Goal: Use online tool/utility: Utilize a website feature to perform a specific function

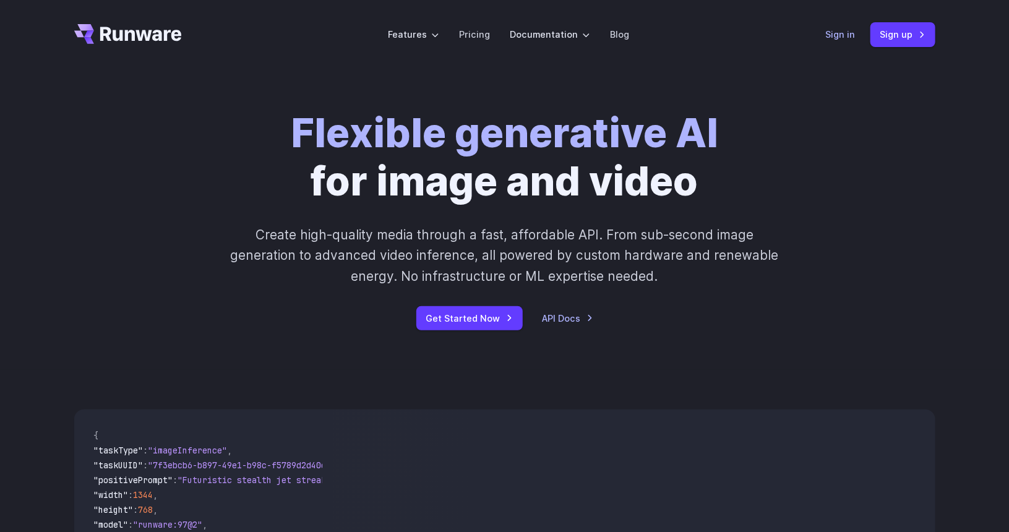
click at [836, 35] on link "Sign in" at bounding box center [841, 34] width 30 height 14
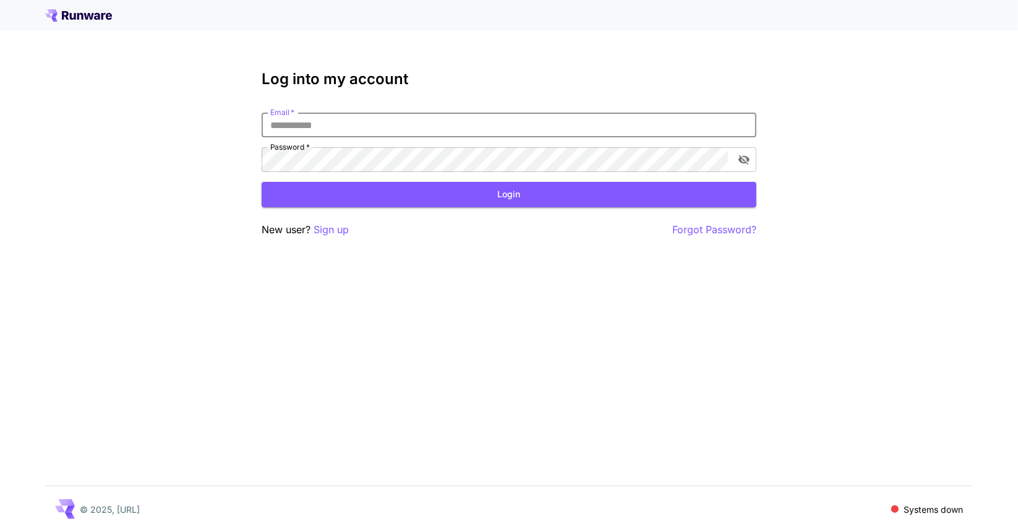
click at [410, 124] on input "Email   *" at bounding box center [509, 125] width 495 height 25
type input "**********"
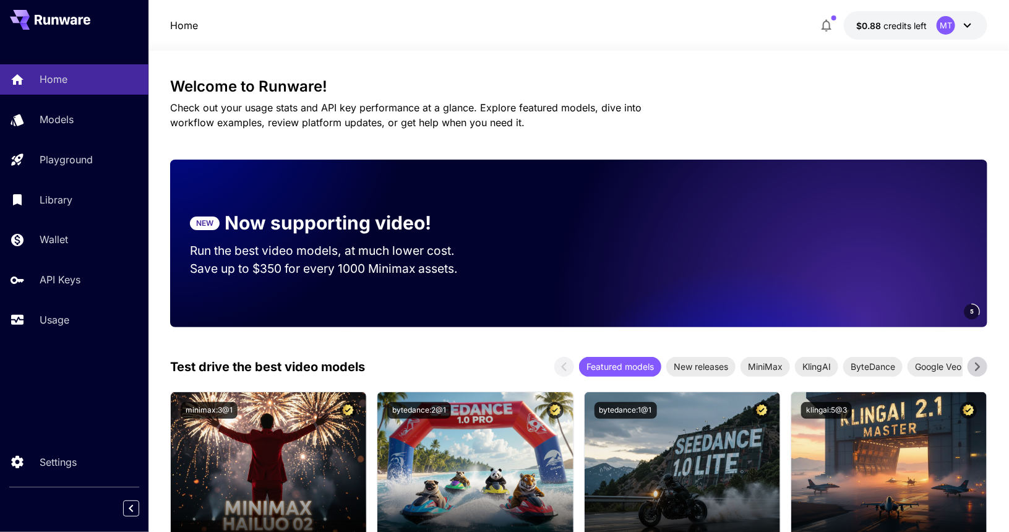
click at [973, 21] on icon at bounding box center [967, 25] width 15 height 15
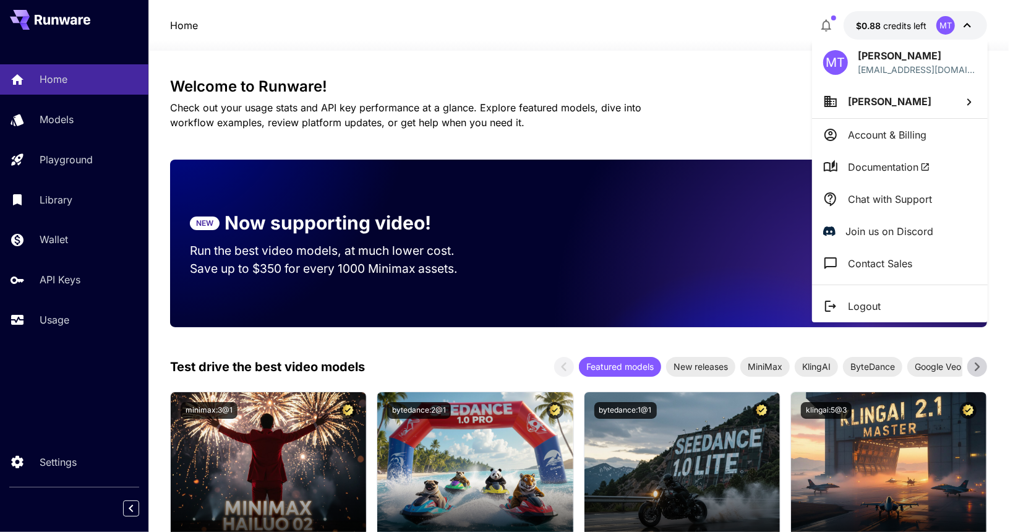
click at [404, 157] on div at bounding box center [509, 266] width 1018 height 532
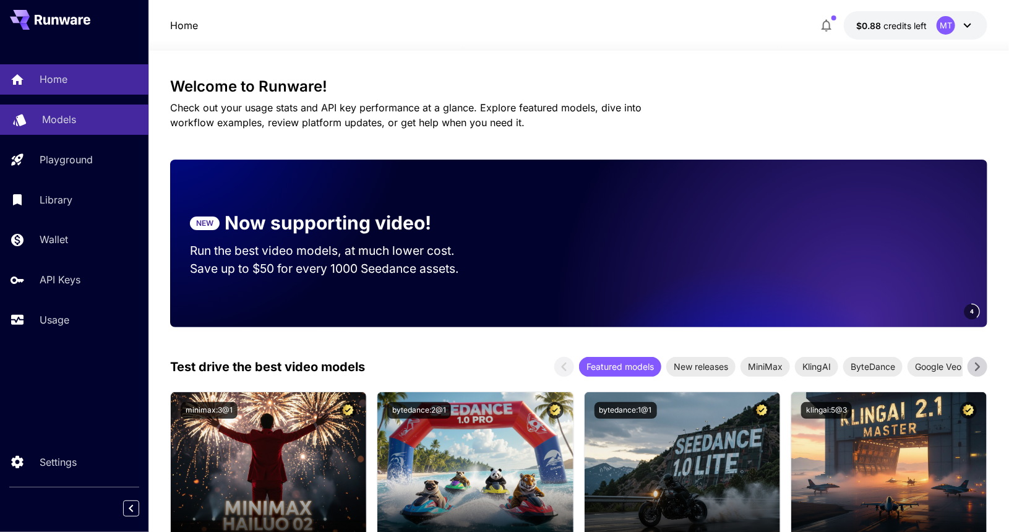
click at [46, 123] on p "Models" at bounding box center [59, 119] width 34 height 15
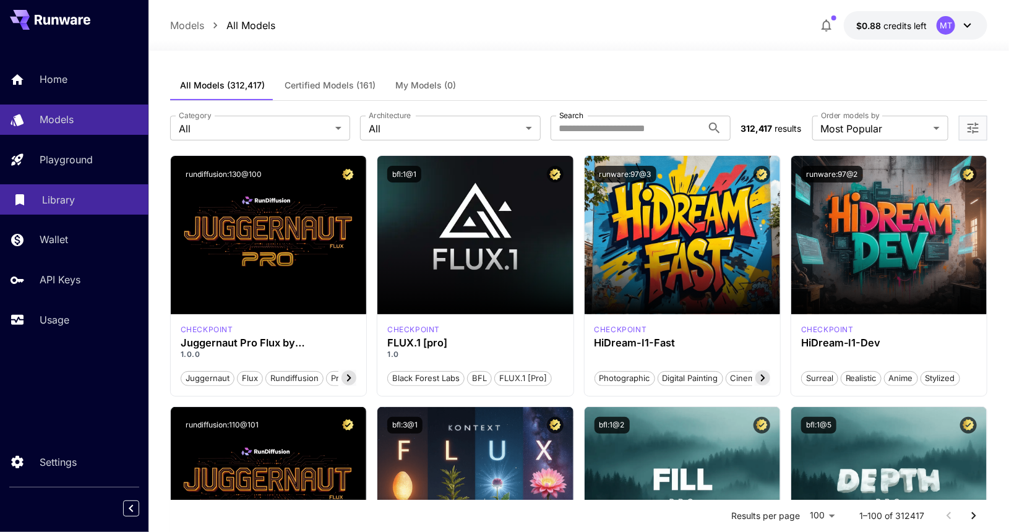
click at [65, 207] on p "Library" at bounding box center [58, 199] width 33 height 15
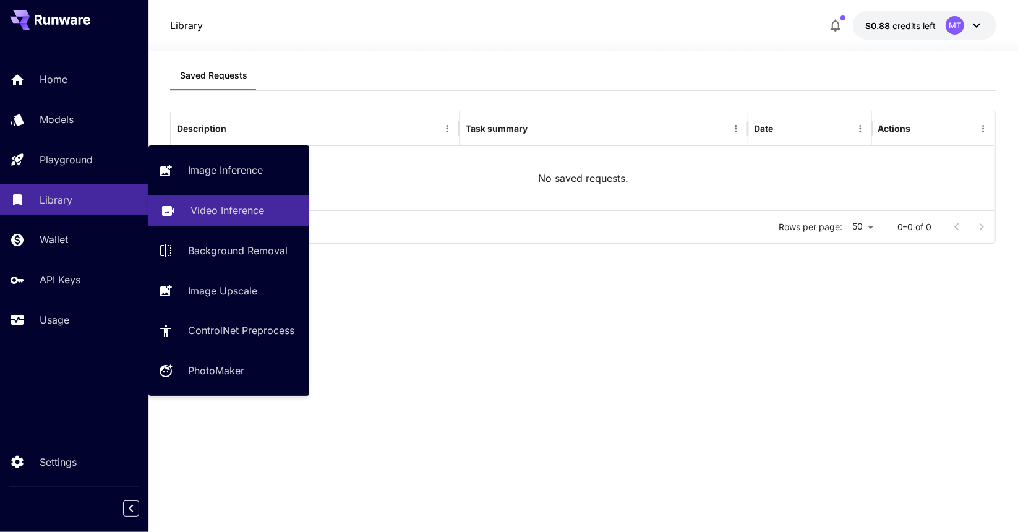
click at [209, 210] on p "Video Inference" at bounding box center [227, 210] width 74 height 15
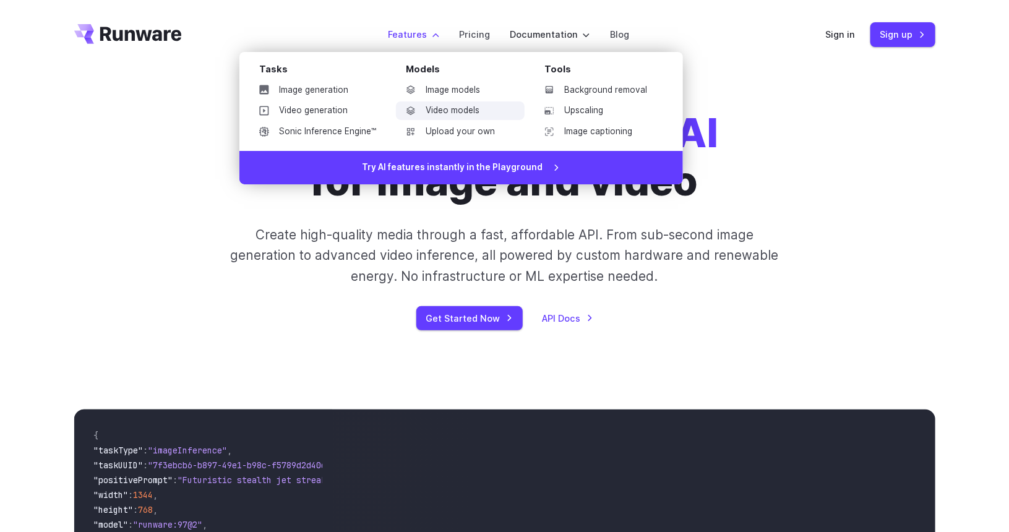
click at [458, 116] on link "Video models" at bounding box center [460, 110] width 129 height 19
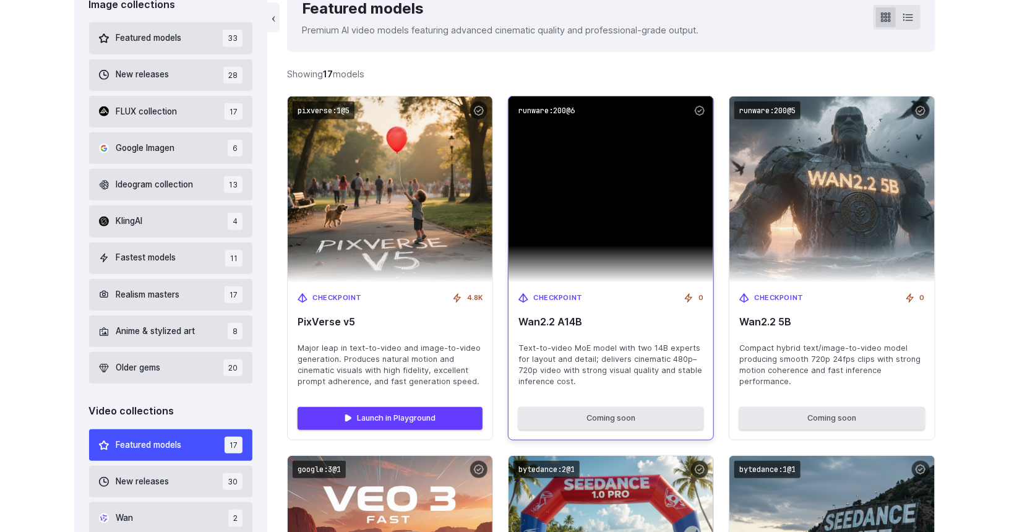
scroll to position [476, 0]
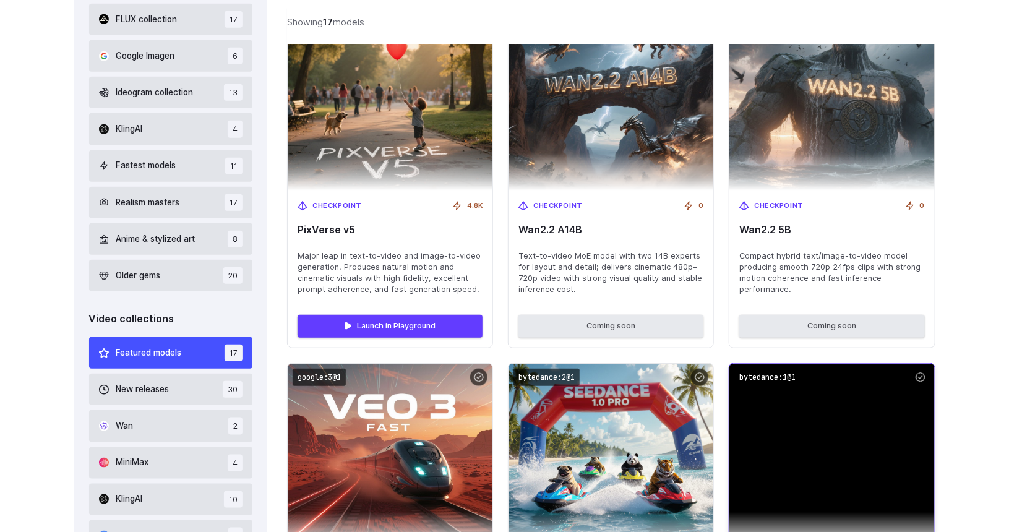
click at [772, 364] on img at bounding box center [831, 457] width 205 height 186
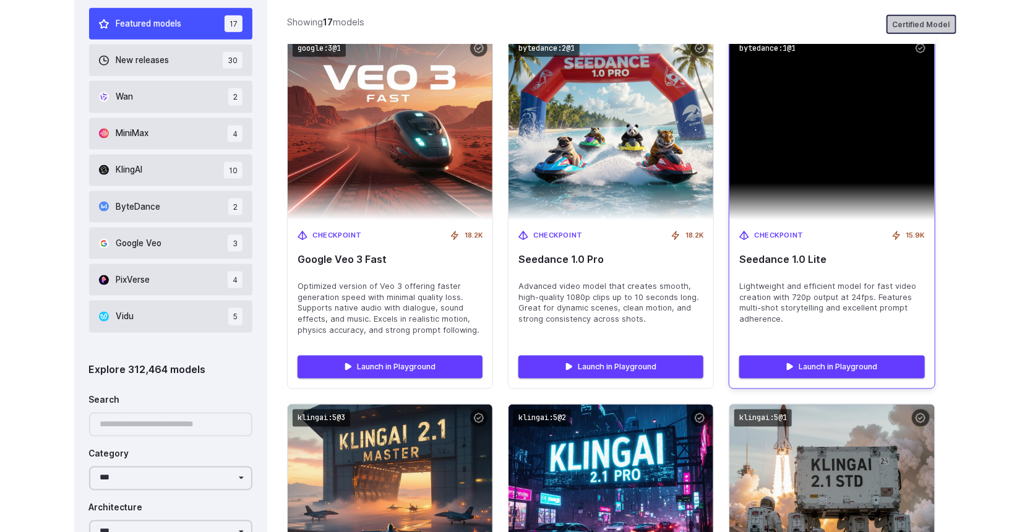
click at [920, 49] on div at bounding box center [921, 49] width 18 height 18
click at [792, 283] on span "Lightweight and efficient model for fast video creation with 720p output at 24f…" at bounding box center [831, 303] width 185 height 45
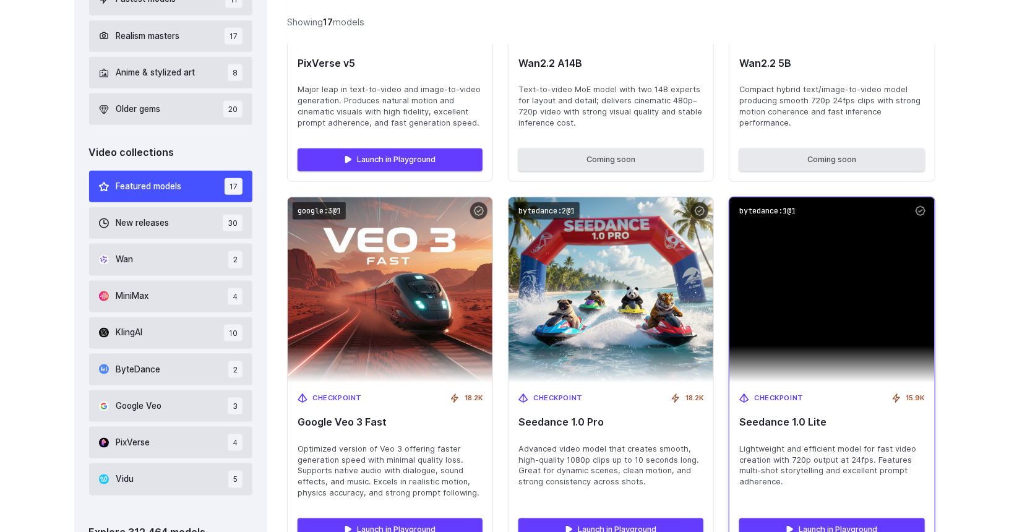
scroll to position [633, 0]
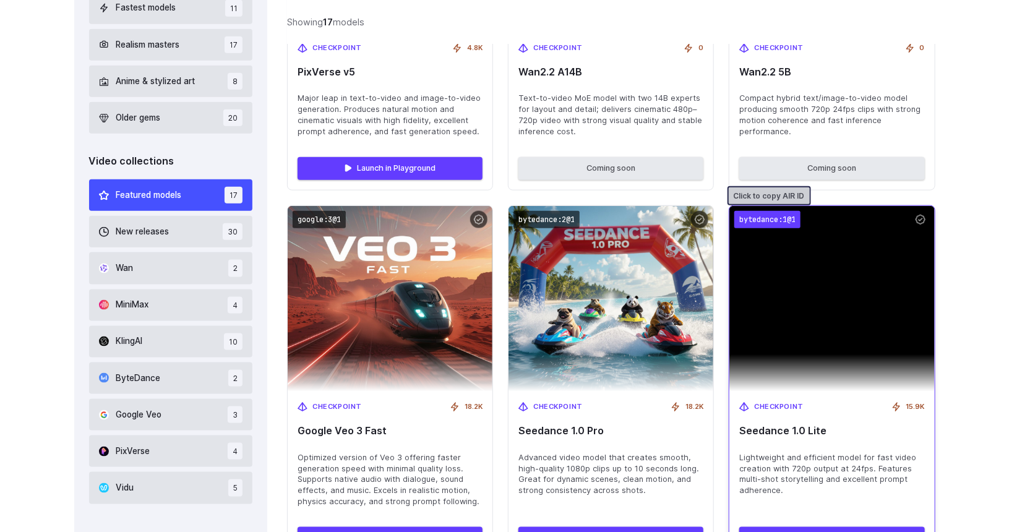
click at [762, 218] on code "bytedance:1@1" at bounding box center [767, 220] width 66 height 18
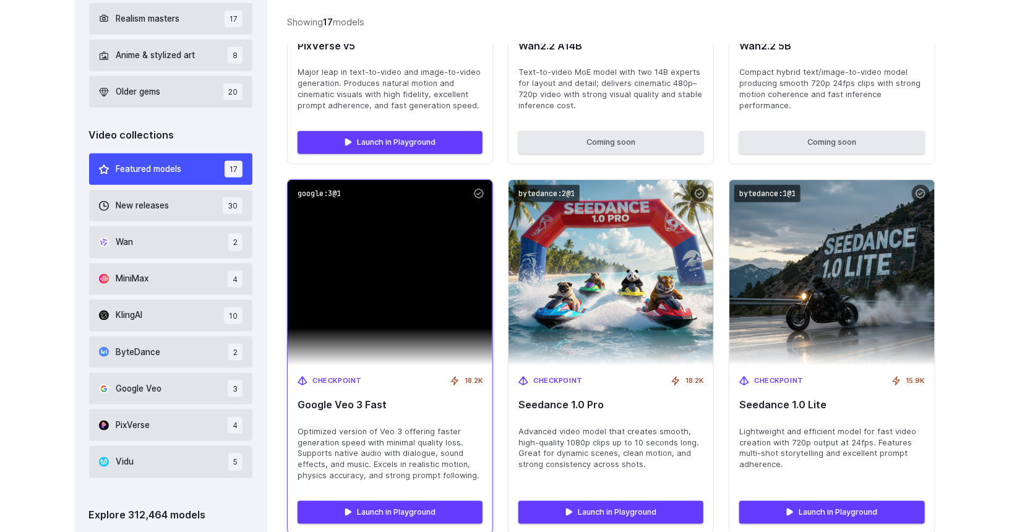
scroll to position [659, 0]
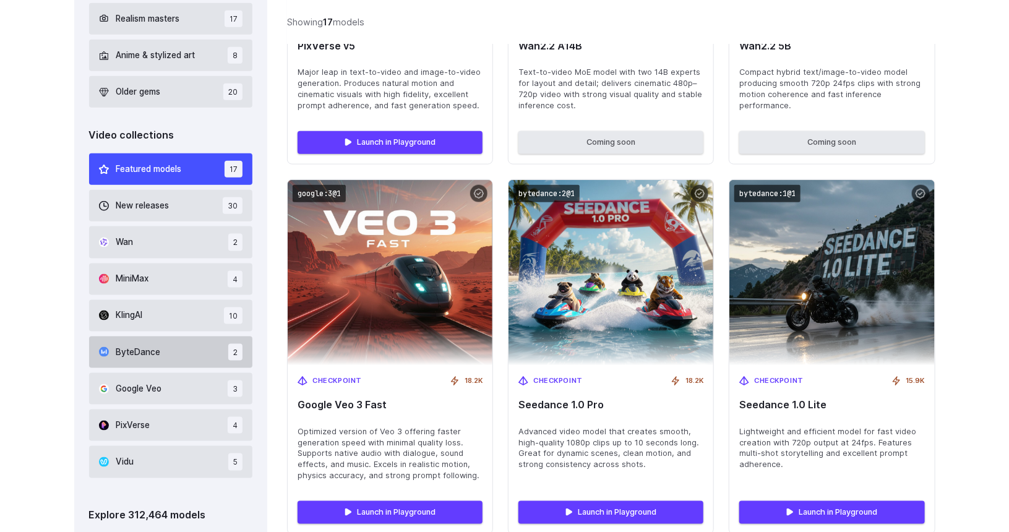
click at [158, 361] on button "ByteDance 2" at bounding box center [171, 352] width 164 height 32
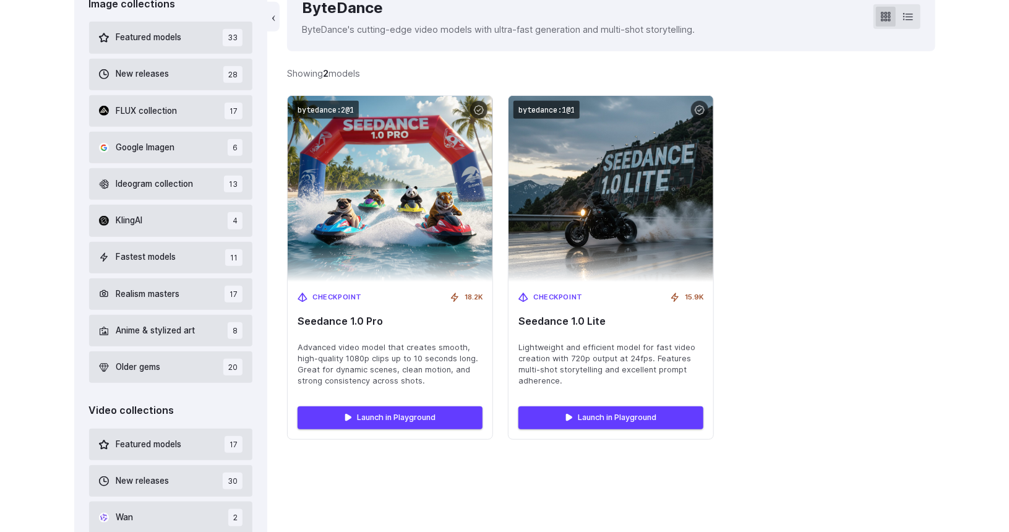
scroll to position [286, 0]
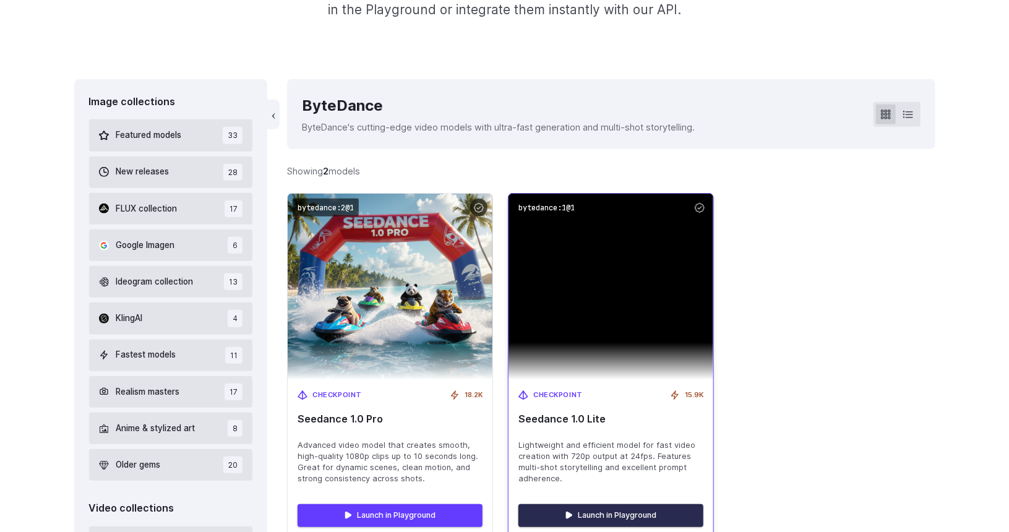
click at [586, 510] on link "Launch in Playground" at bounding box center [610, 515] width 185 height 22
